Goal: Task Accomplishment & Management: Manage account settings

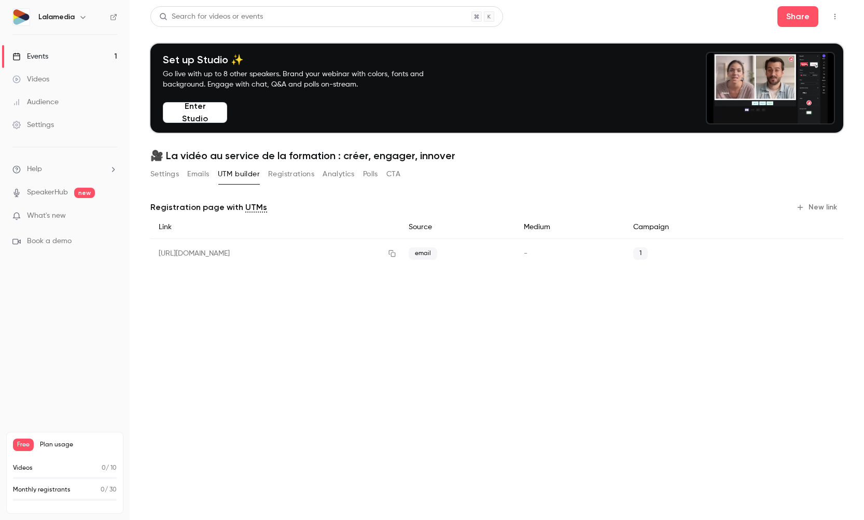
click at [42, 80] on div "Videos" at bounding box center [30, 79] width 37 height 10
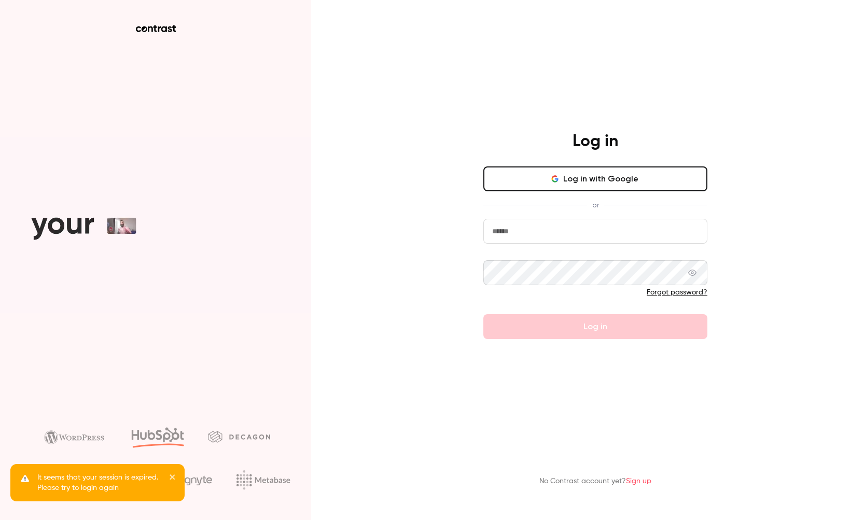
type input "**********"
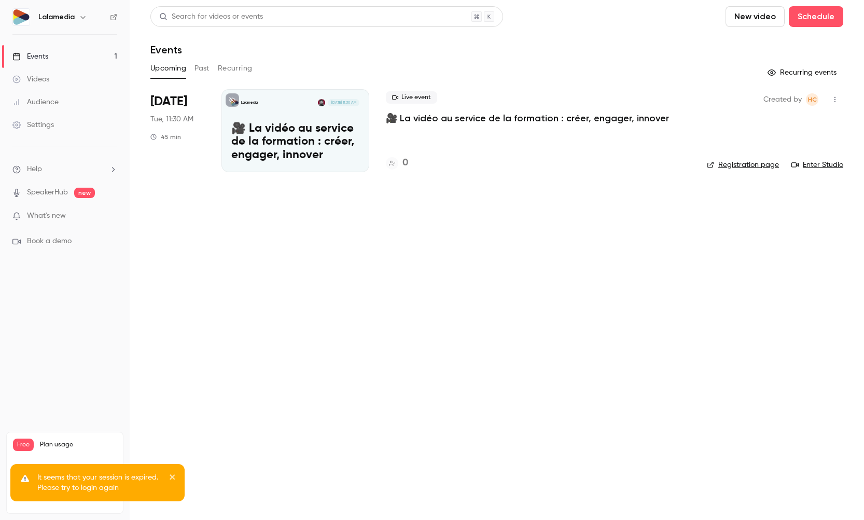
click at [308, 149] on p "🎥 La vidéo au service de la formation : créer, engager, innover" at bounding box center [295, 142] width 128 height 40
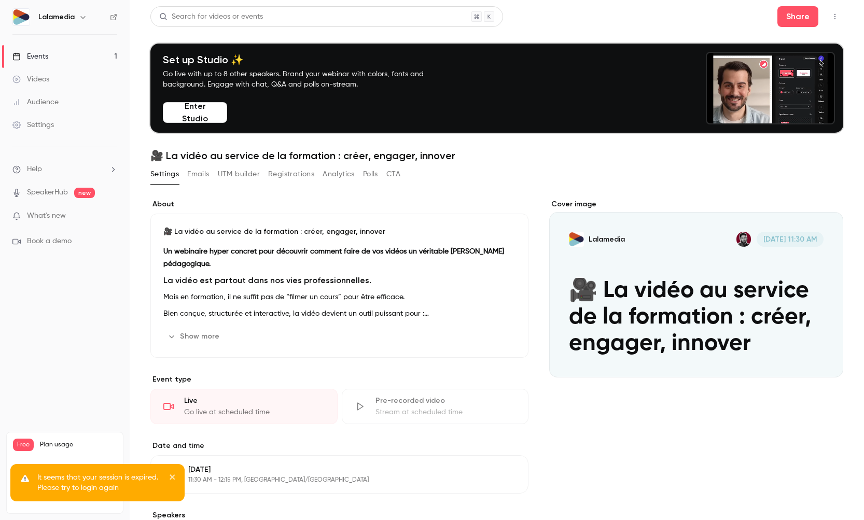
click at [673, 273] on div "Cover image" at bounding box center [696, 288] width 294 height 178
click at [0, 0] on input "Lalamedia [DATE] 11:30 AM 🎥 La vidéo au service de la formation : créer, engage…" at bounding box center [0, 0] width 0 height 0
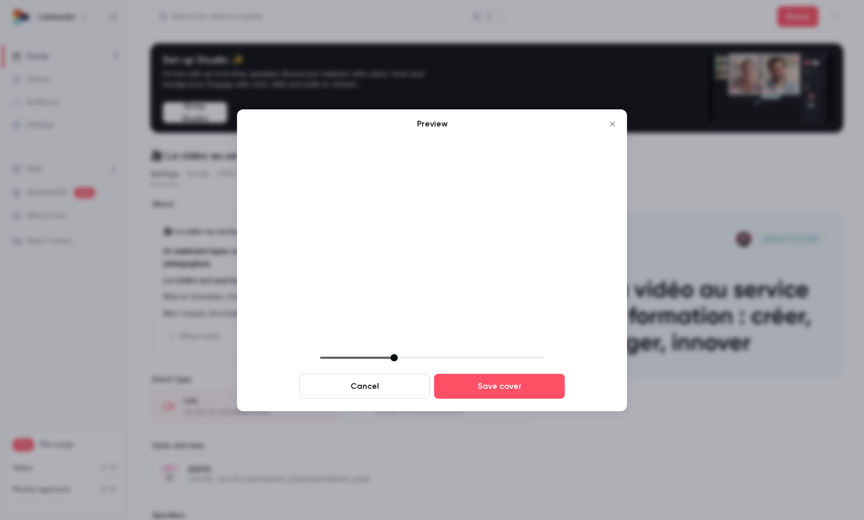
click at [388, 389] on button "Cancel" at bounding box center [364, 386] width 131 height 25
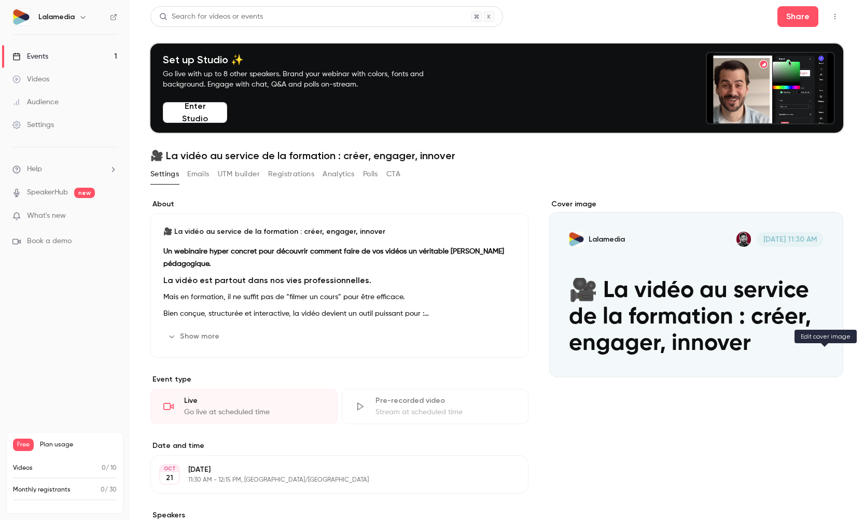
click at [832, 360] on button "Lalamedia Oct 21, 11:30 AM 🎥 La vidéo au service de la formation : créer, engag…" at bounding box center [825, 359] width 21 height 21
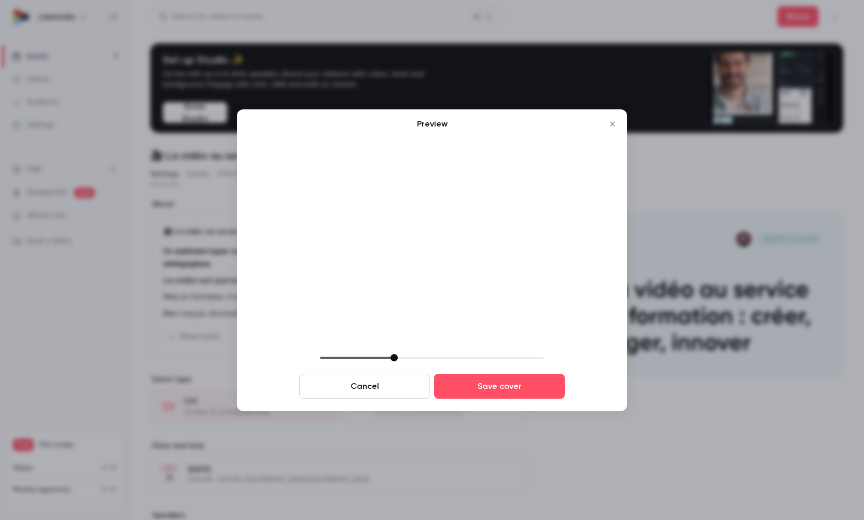
click at [611, 126] on icon "Close" at bounding box center [612, 123] width 5 height 5
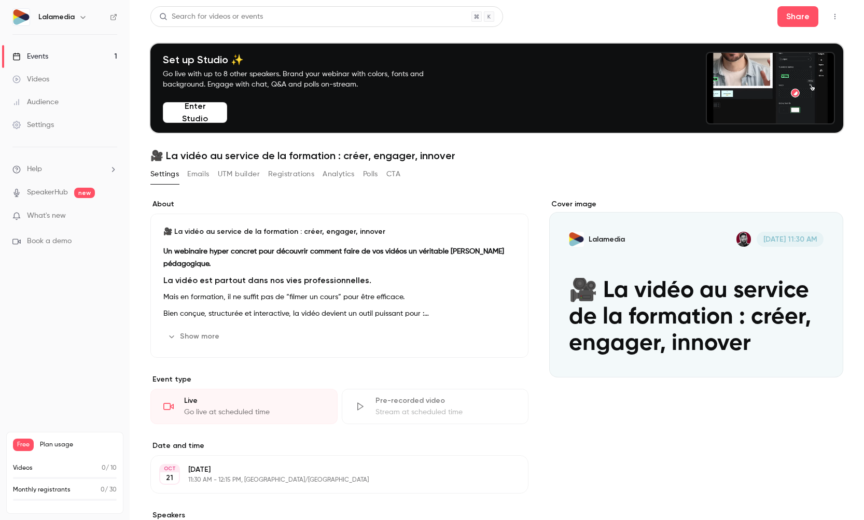
click at [710, 297] on div "Cover image" at bounding box center [696, 288] width 294 height 178
click at [0, 0] on input "Lalamedia Oct 21, 11:30 AM 🎥 La vidéo au service de la formation : créer, engag…" at bounding box center [0, 0] width 0 height 0
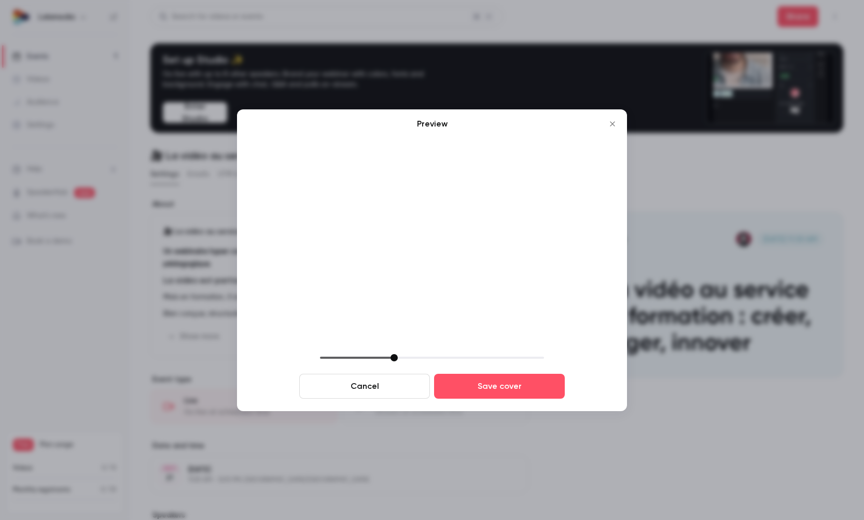
click at [378, 383] on button "Cancel" at bounding box center [364, 386] width 131 height 25
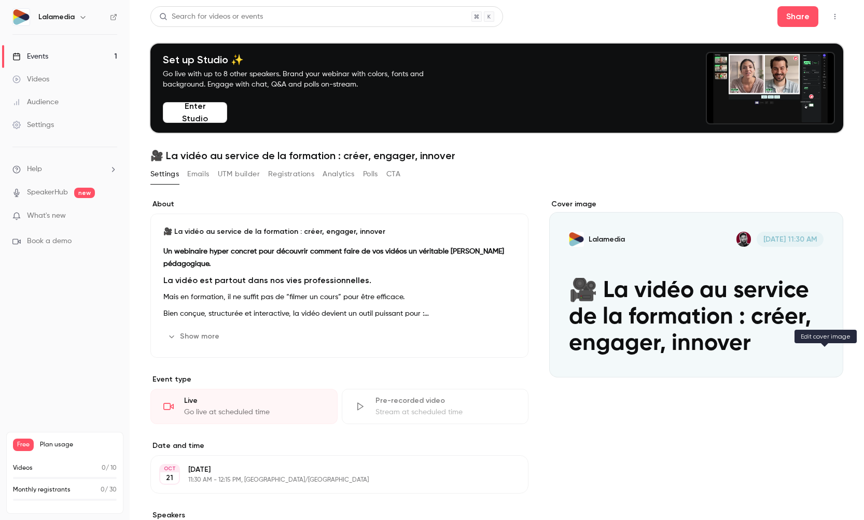
click at [827, 358] on icon "Cover image" at bounding box center [824, 359] width 11 height 8
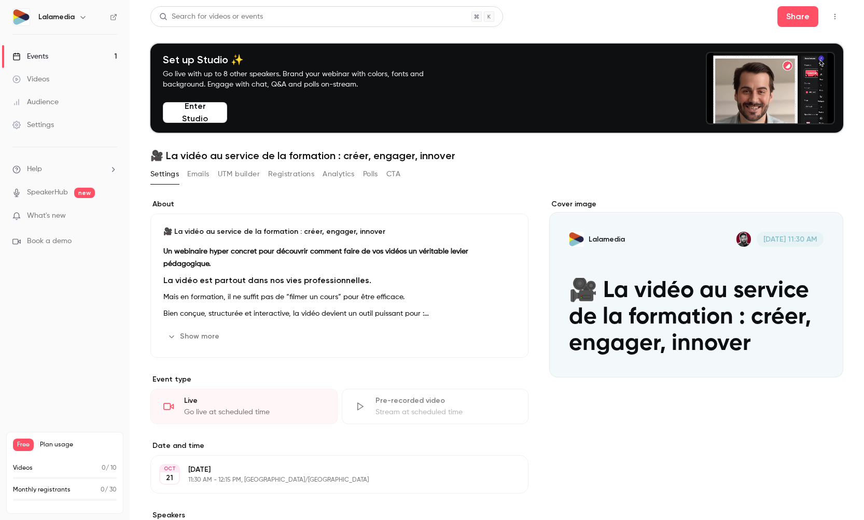
click at [719, 281] on div "Cover image" at bounding box center [696, 288] width 294 height 178
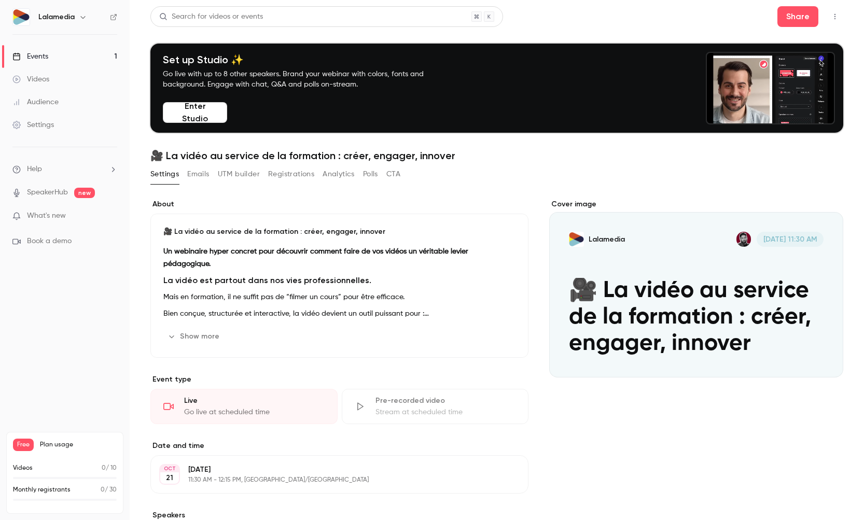
click at [0, 0] on input "Lalamedia [DATE] 11:30 AM 🎥 La vidéo au service de la formation : créer, engage…" at bounding box center [0, 0] width 0 height 0
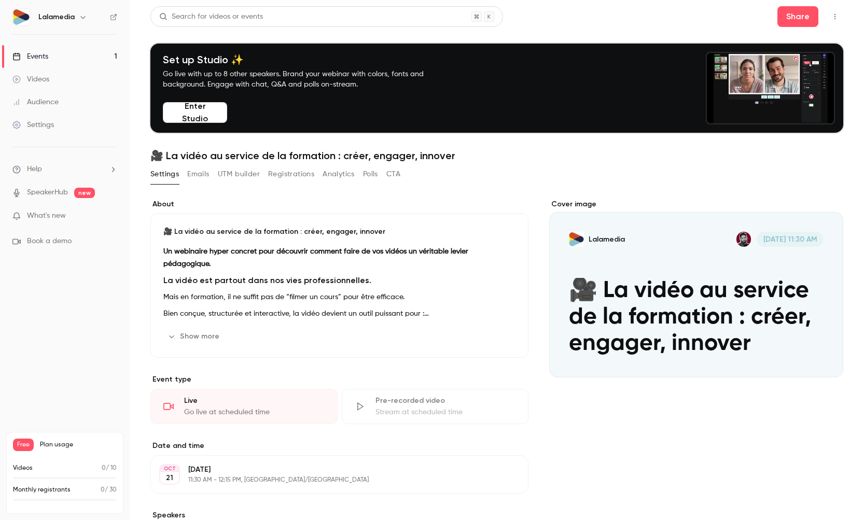
click at [666, 280] on div "Cover image" at bounding box center [696, 288] width 294 height 178
click at [0, 0] on input "Lalamedia [DATE] 11:30 AM 🎥 La vidéo au service de la formation : créer, engage…" at bounding box center [0, 0] width 0 height 0
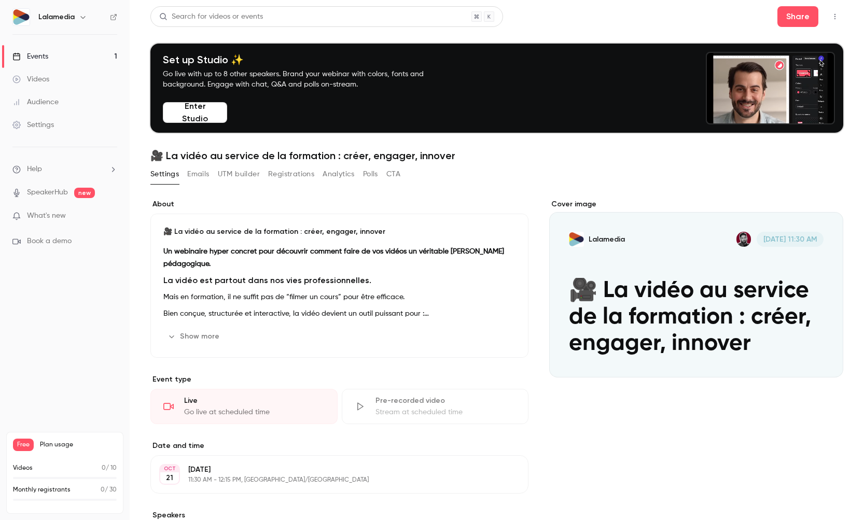
click at [687, 286] on div "Cover image" at bounding box center [696, 288] width 294 height 178
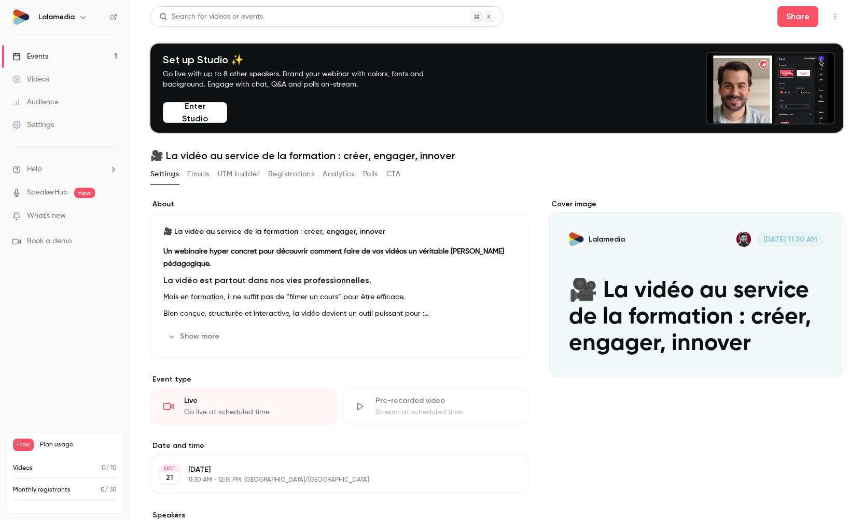
click at [0, 0] on input "Lalamedia [DATE] 11:30 AM 🎥 La vidéo au service de la formation : créer, engage…" at bounding box center [0, 0] width 0 height 0
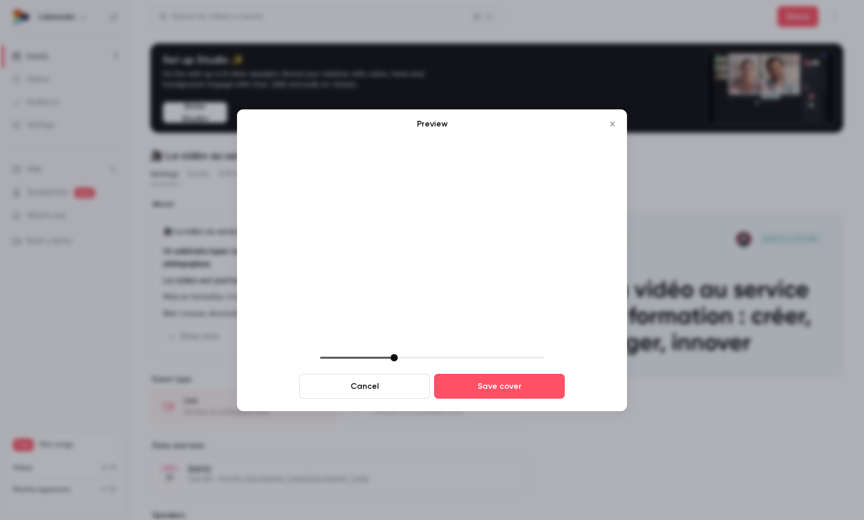
click at [377, 386] on button "Cancel" at bounding box center [364, 386] width 131 height 25
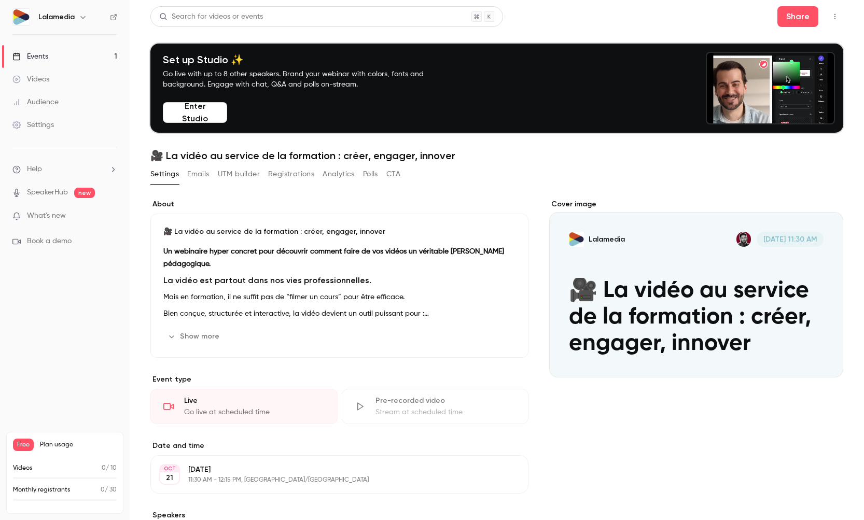
click at [824, 363] on icon "Cover image" at bounding box center [824, 359] width 11 height 8
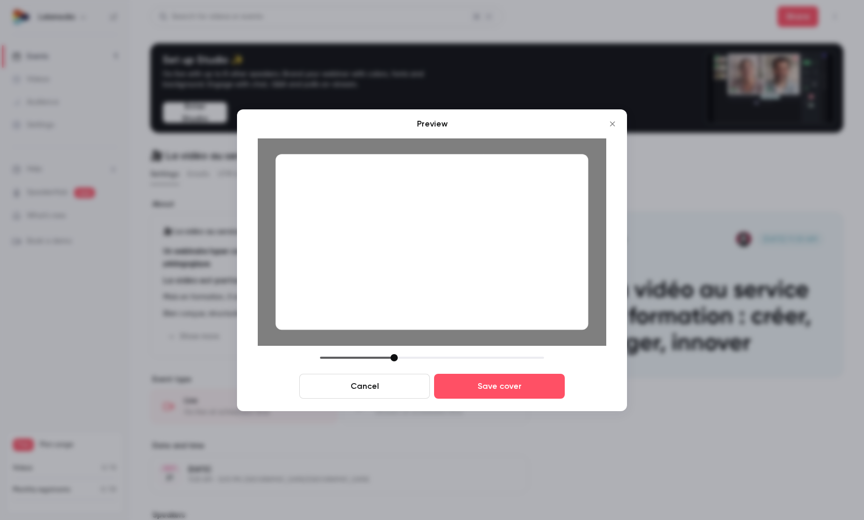
click at [395, 361] on div "Cancel Save cover" at bounding box center [432, 376] width 349 height 45
drag, startPoint x: 431, startPoint y: 307, endPoint x: 432, endPoint y: 312, distance: 5.3
click at [432, 312] on div at bounding box center [432, 242] width 313 height 176
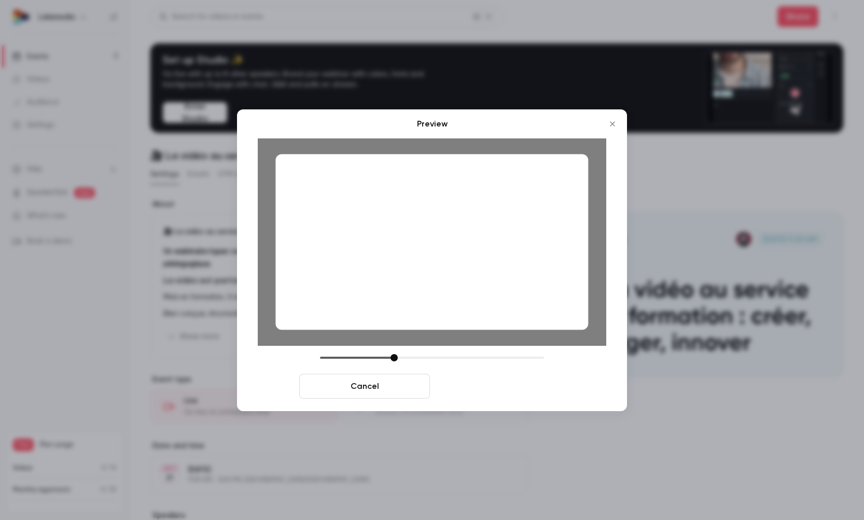
click at [481, 397] on button "Save cover" at bounding box center [499, 386] width 131 height 25
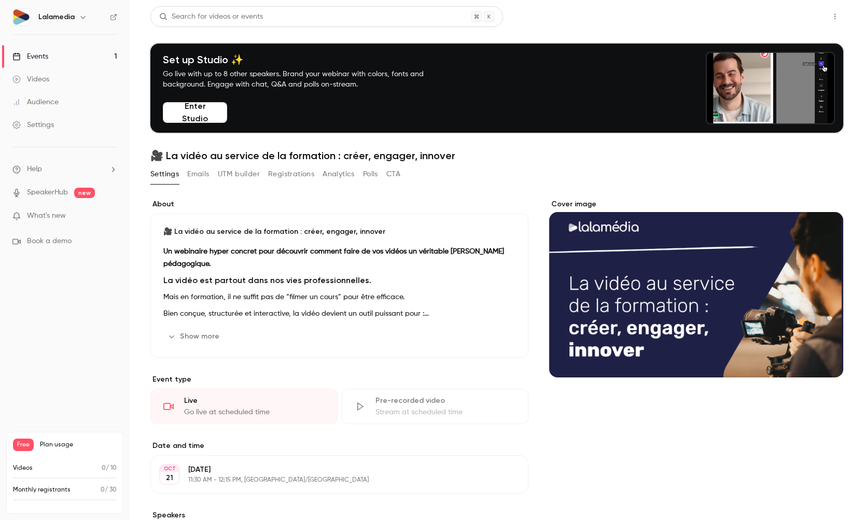
click at [803, 13] on button "Share" at bounding box center [798, 16] width 41 height 21
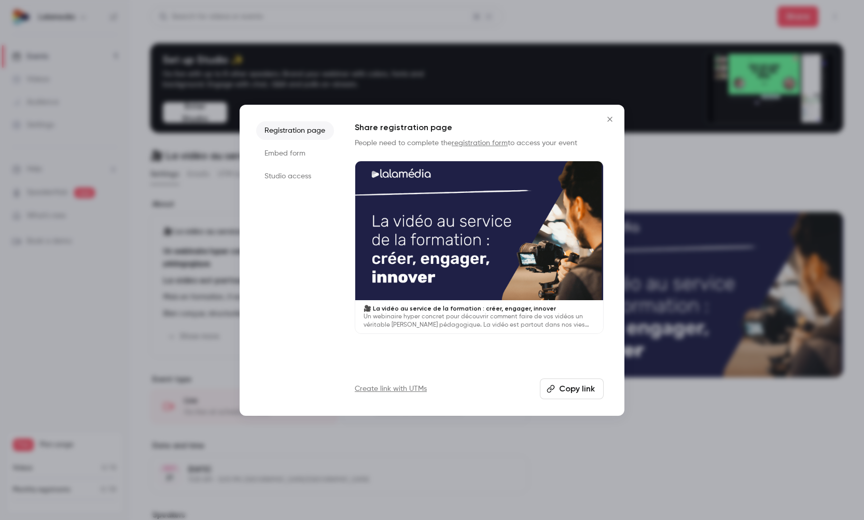
click at [569, 390] on button "Copy link" at bounding box center [572, 389] width 64 height 21
click at [609, 118] on icon "Close" at bounding box center [610, 119] width 5 height 5
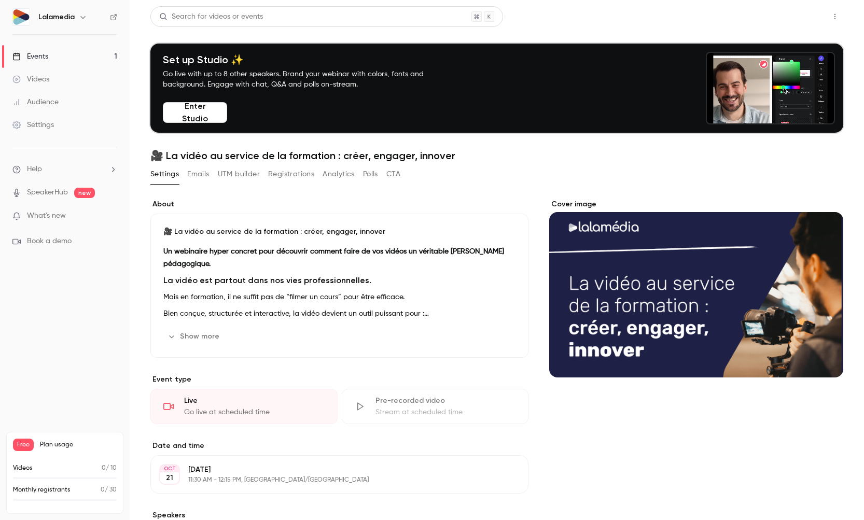
click at [793, 20] on button "Share" at bounding box center [798, 16] width 41 height 21
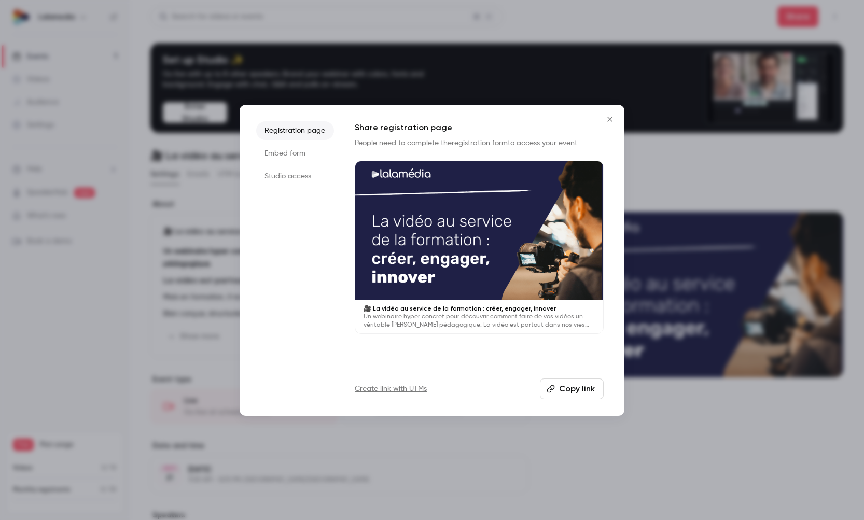
drag, startPoint x: 802, startPoint y: 29, endPoint x: 799, endPoint y: 37, distance: 8.6
click at [802, 29] on div at bounding box center [432, 260] width 864 height 520
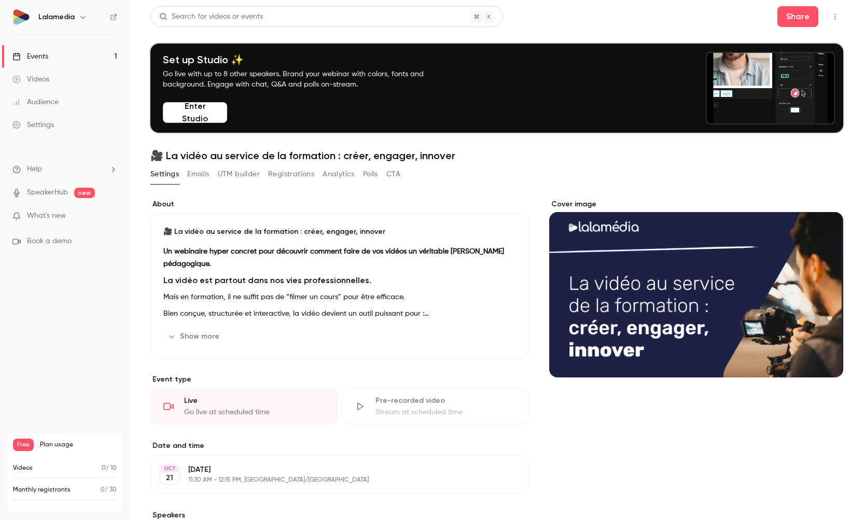
click at [313, 175] on button "Registrations" at bounding box center [291, 174] width 46 height 17
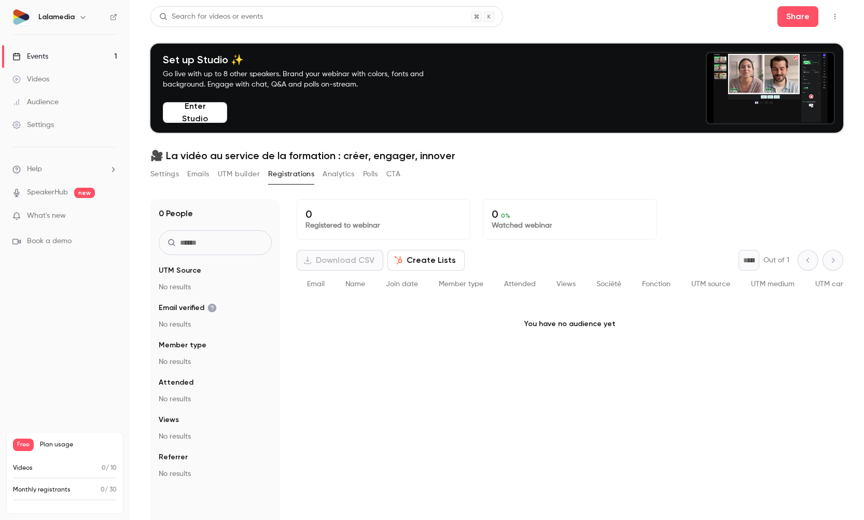
click at [837, 16] on icon "button" at bounding box center [835, 16] width 8 height 7
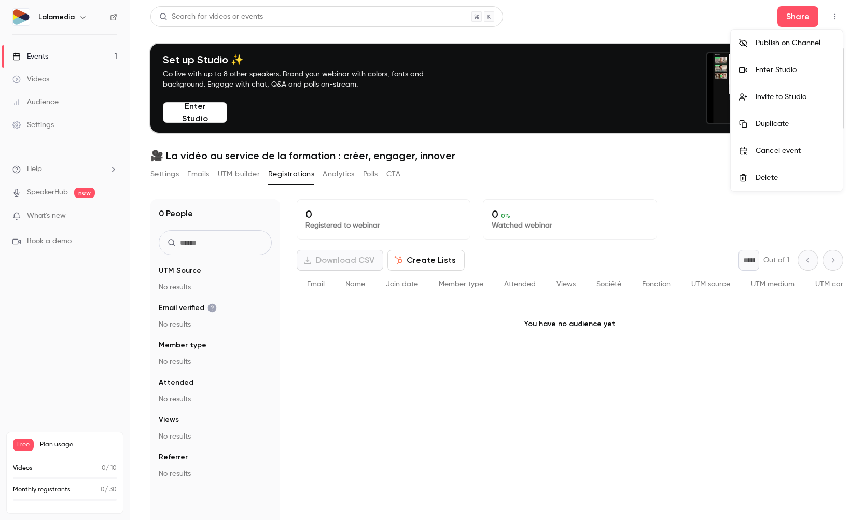
drag, startPoint x: 68, startPoint y: 15, endPoint x: 74, endPoint y: 18, distance: 6.5
click at [68, 15] on div at bounding box center [432, 260] width 864 height 520
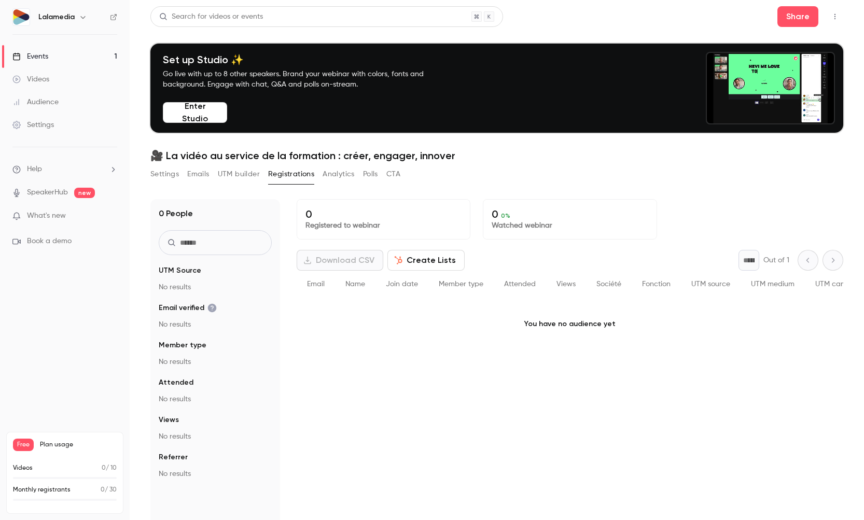
click at [83, 20] on icon "button" at bounding box center [83, 17] width 8 height 8
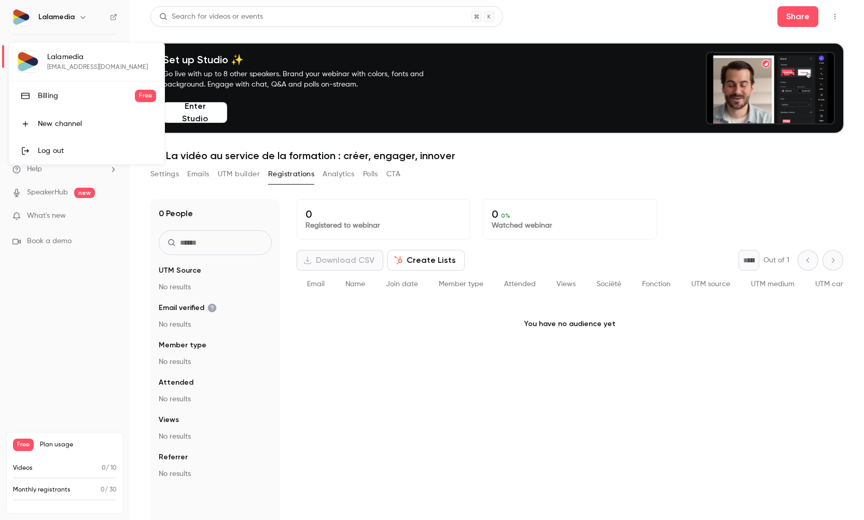
click at [64, 149] on div "Log out" at bounding box center [97, 151] width 118 height 10
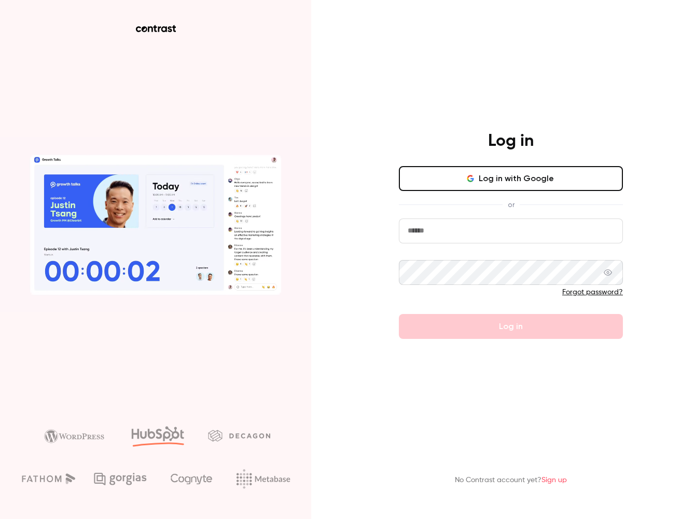
click at [495, 236] on input "email" at bounding box center [511, 230] width 224 height 25
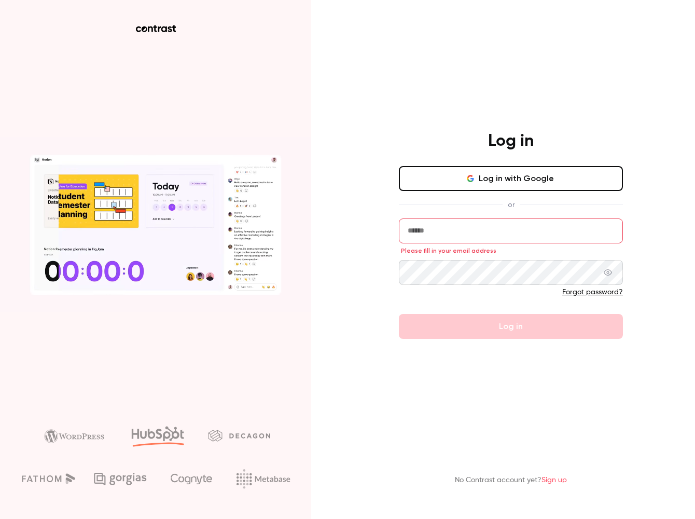
click at [519, 233] on input "email" at bounding box center [511, 230] width 224 height 25
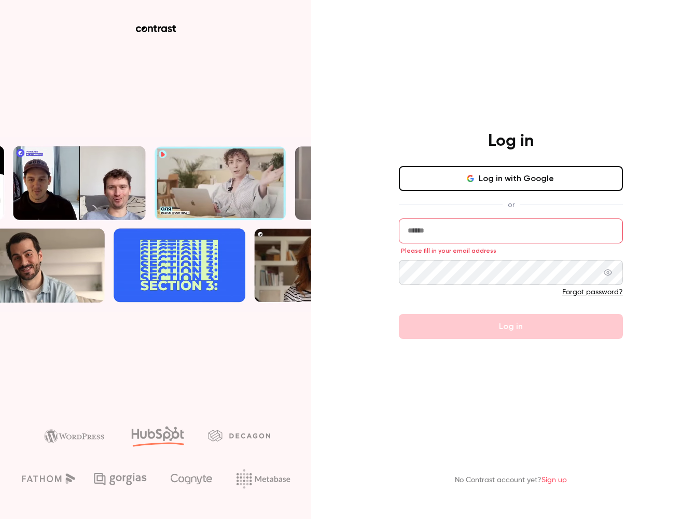
type input "**********"
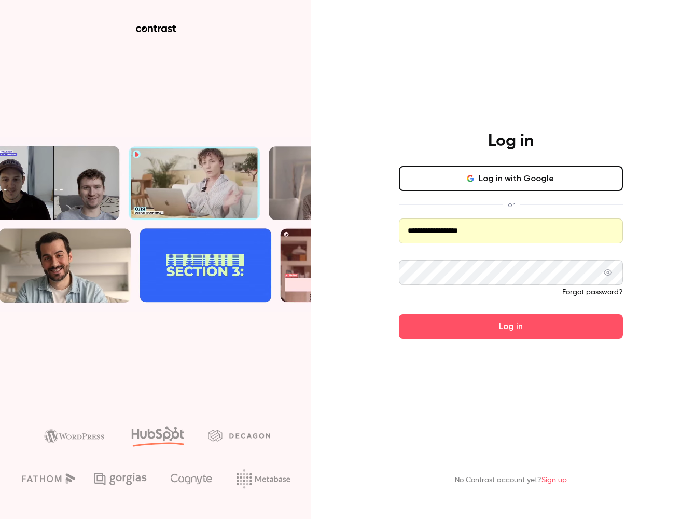
click at [530, 327] on button "Log in" at bounding box center [511, 326] width 224 height 25
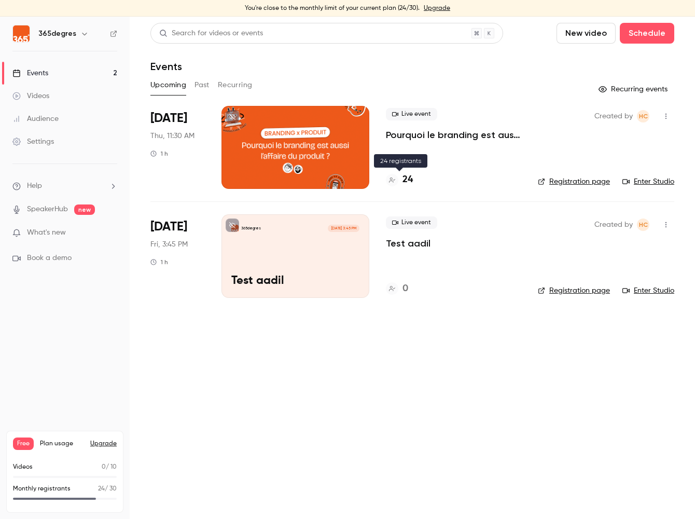
click at [404, 181] on h4 "24" at bounding box center [408, 180] width 10 height 14
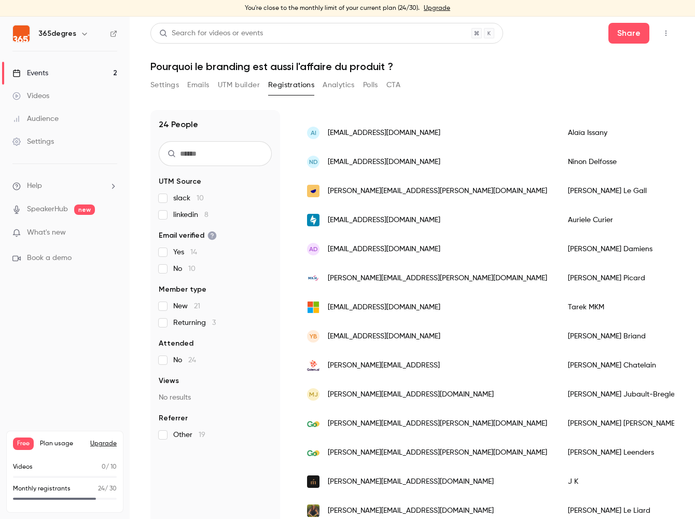
scroll to position [12, 0]
